Goal: Task Accomplishment & Management: Complete application form

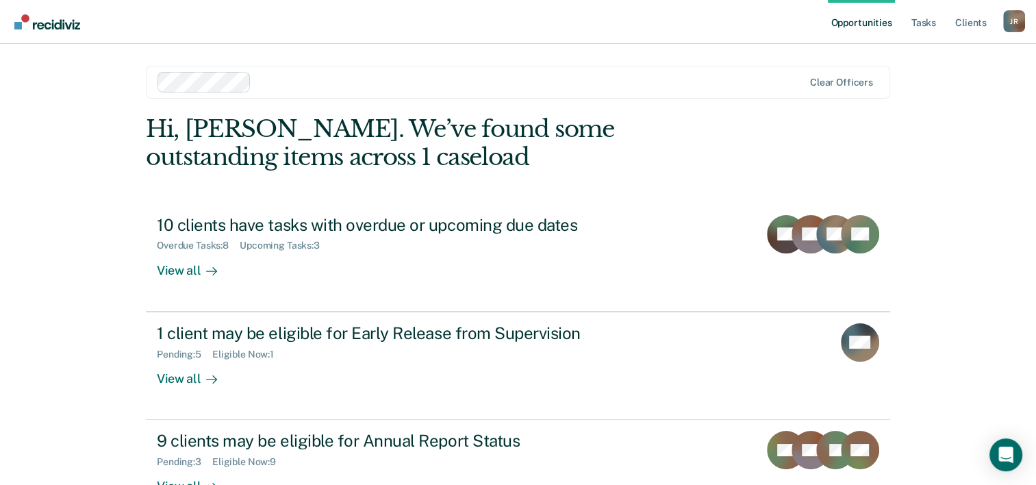
scroll to position [42, 0]
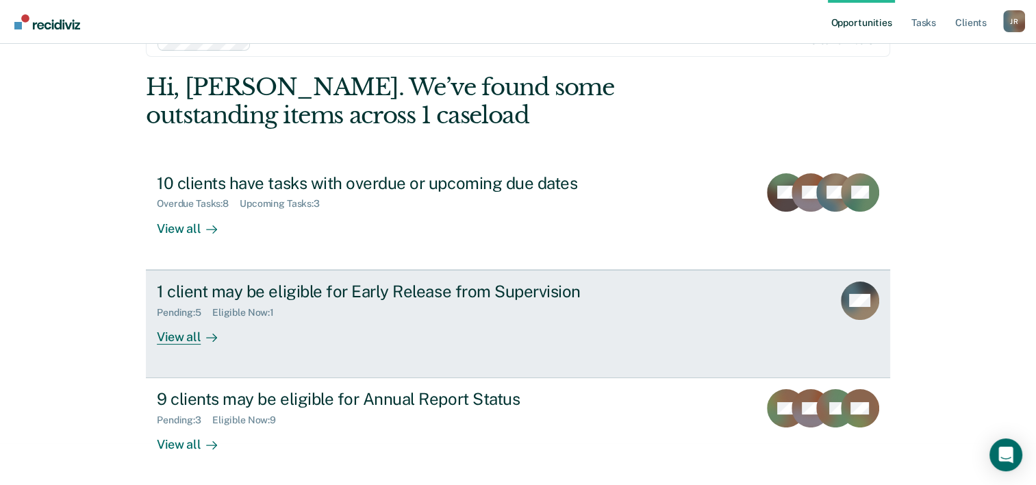
drag, startPoint x: 0, startPoint y: 0, endPoint x: 469, endPoint y: 339, distance: 578.8
click at [469, 339] on div "1 client may be eligible for Early Release from Supervision Pending : 5 Eligibl…" at bounding box center [413, 312] width 513 height 63
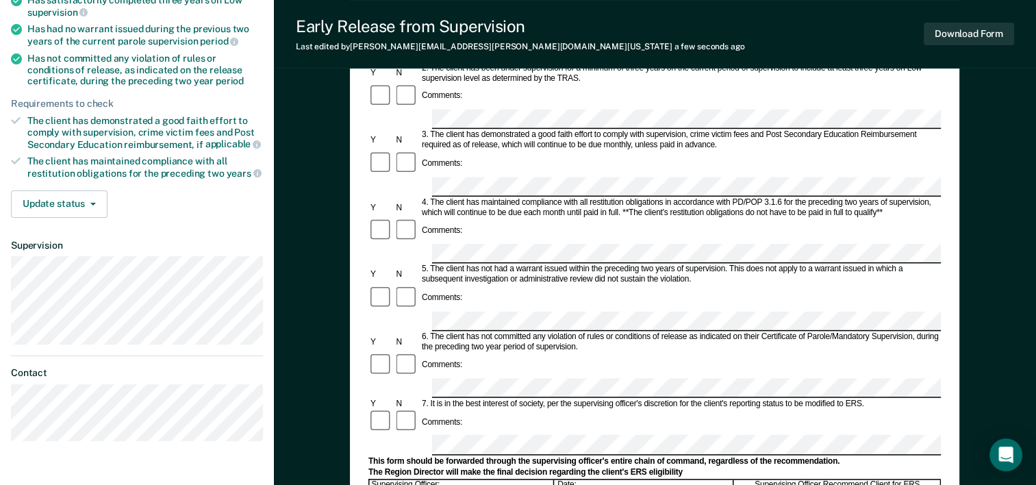
scroll to position [237, 0]
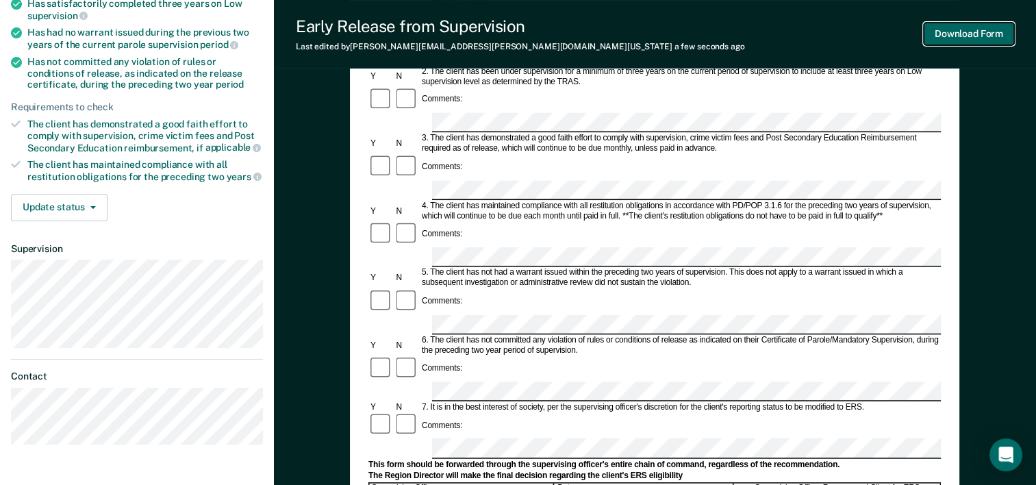
click at [946, 31] on button "Download Form" at bounding box center [968, 34] width 90 height 23
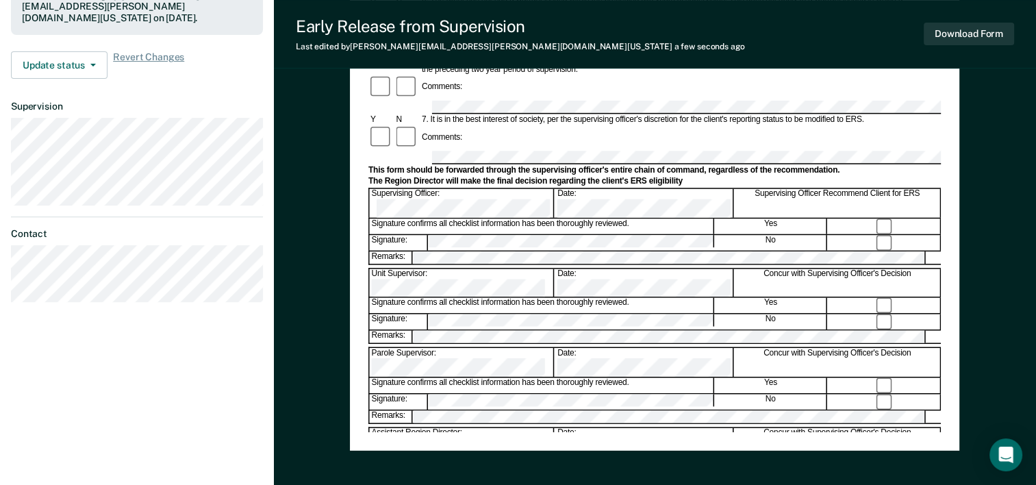
scroll to position [460, 0]
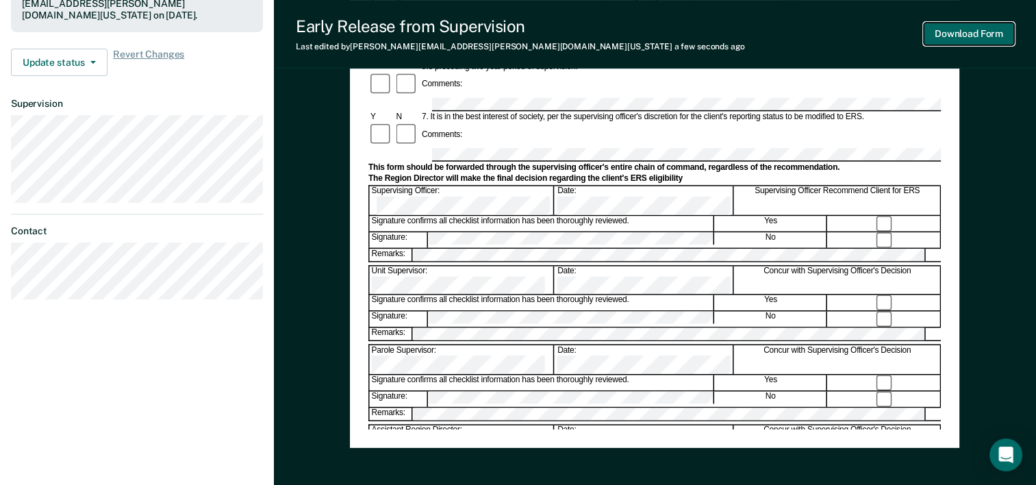
click at [966, 39] on button "Download Form" at bounding box center [968, 34] width 90 height 23
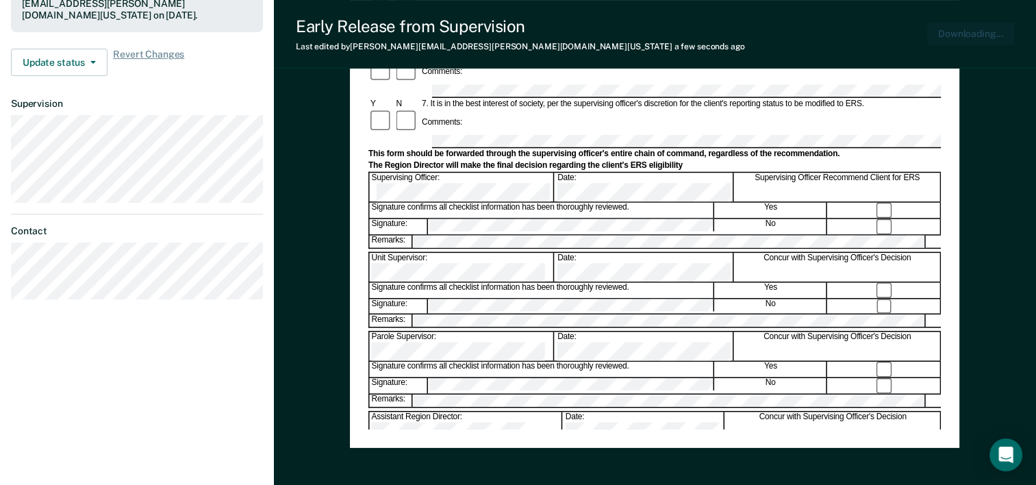
scroll to position [0, 0]
